Goal: Information Seeking & Learning: Stay updated

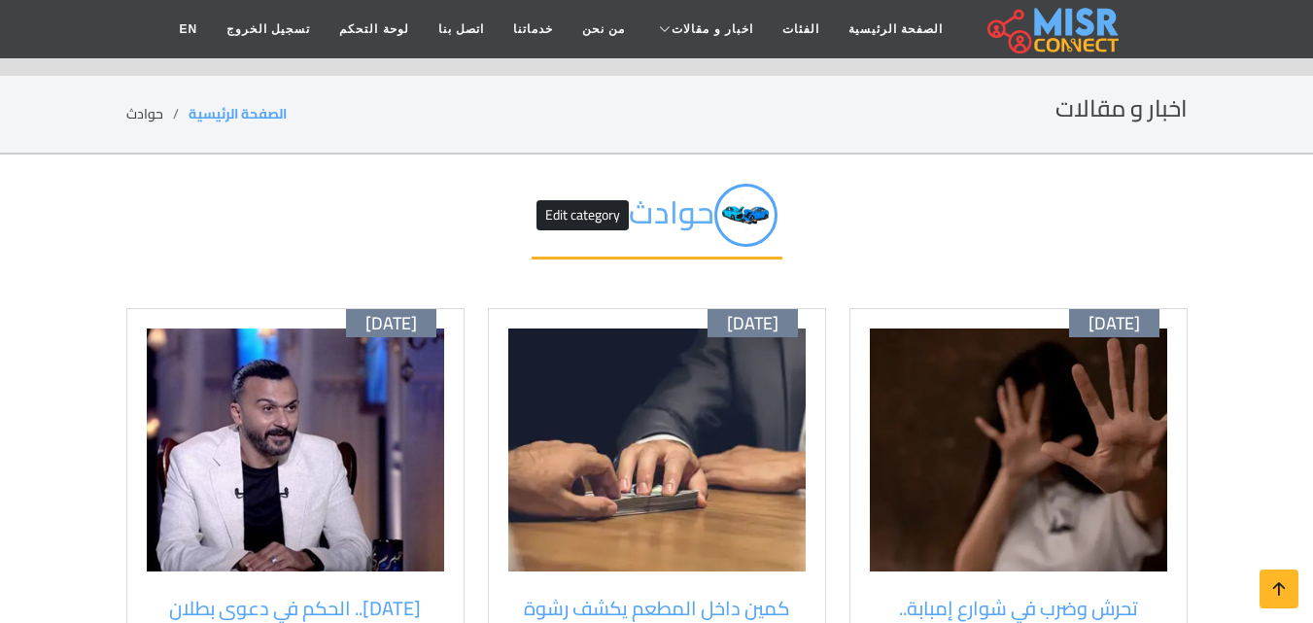
scroll to position [194, 0]
